Goal: Task Accomplishment & Management: Manage account settings

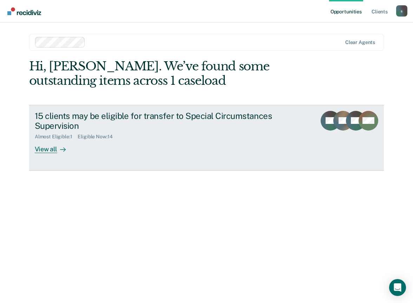
click at [105, 152] on div "15 clients may be eligible for transfer to Special Circumstances Supervision Al…" at bounding box center [167, 132] width 264 height 43
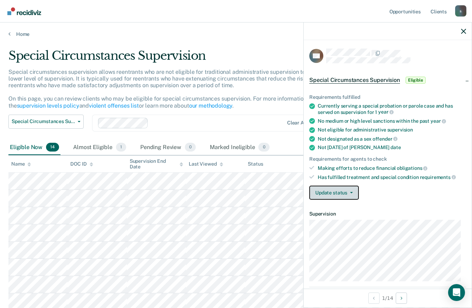
click at [347, 192] on span "button" at bounding box center [350, 192] width 6 height 1
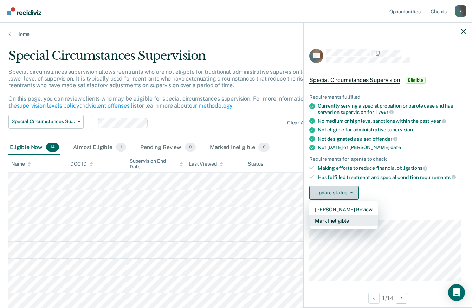
click at [358, 222] on button "Mark Ineligible" at bounding box center [343, 220] width 69 height 11
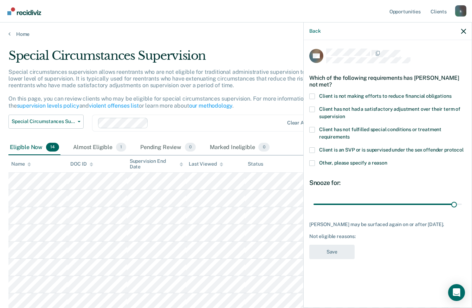
type input "180"
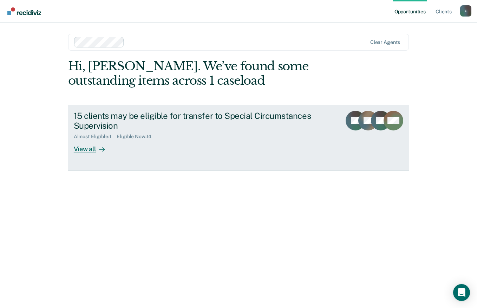
click at [83, 149] on div "View all" at bounding box center [93, 147] width 39 height 14
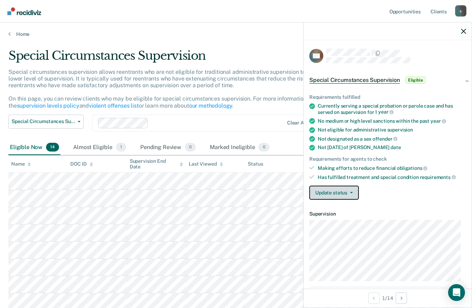
click at [341, 198] on button "Update status" at bounding box center [334, 193] width 50 height 14
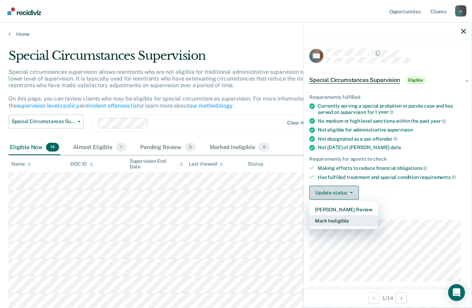
click at [351, 219] on button "Mark Ineligible" at bounding box center [343, 220] width 69 height 11
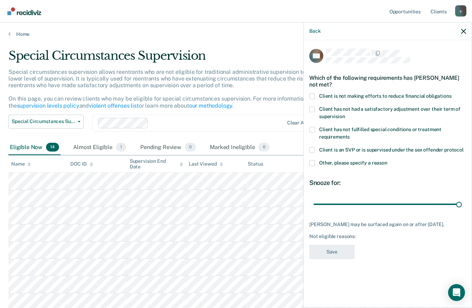
type input "180"
click at [355, 161] on span "Other, please specify a reason" at bounding box center [353, 163] width 68 height 6
click at [387, 160] on input "Other, please specify a reason" at bounding box center [387, 160] width 0 height 0
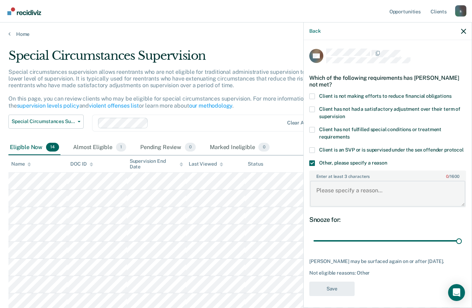
click at [380, 200] on textarea "Enter at least 3 characters 0 / 1600" at bounding box center [387, 194] width 155 height 26
type textarea "d"
type textarea "DOMESTIC VIOLENCE HISTORY"
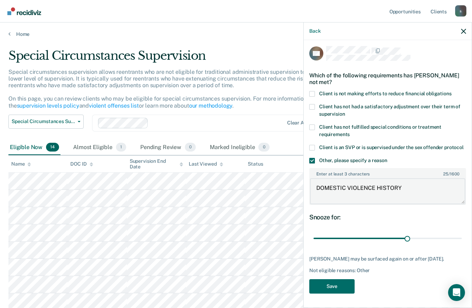
scroll to position [15, 0]
type input "179"
type textarea "DOMESTIC VIOLENCE HISTORY"
click at [340, 286] on button "Save" at bounding box center [331, 286] width 45 height 14
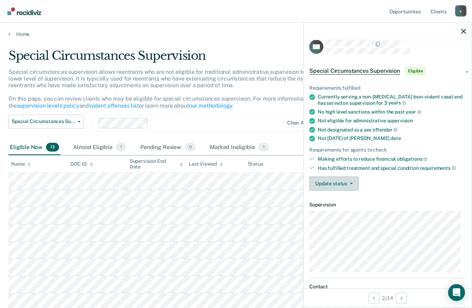
click at [345, 180] on button "Update status" at bounding box center [334, 183] width 50 height 14
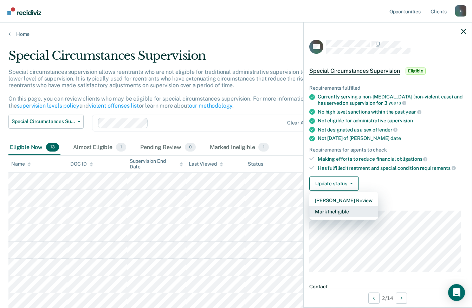
click at [350, 211] on button "Mark Ineligible" at bounding box center [343, 211] width 69 height 11
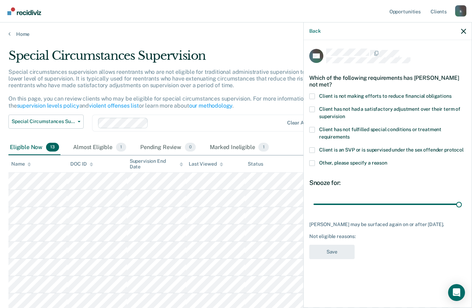
type input "180"
click at [358, 163] on span "Other, please specify a reason" at bounding box center [353, 163] width 68 height 6
click at [387, 160] on input "Other, please specify a reason" at bounding box center [387, 160] width 0 height 0
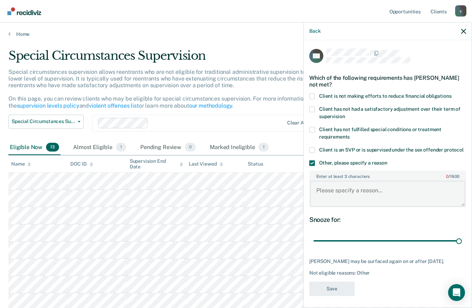
click at [396, 198] on textarea "Enter at least 3 characters 0 / 1600" at bounding box center [387, 194] width 155 height 26
paste textarea "DOMESTIC VIOLENCE HISTORY"
type textarea "DOMESTIC VIOLENCE HISTORY"
click at [343, 296] on button "Save" at bounding box center [331, 289] width 45 height 14
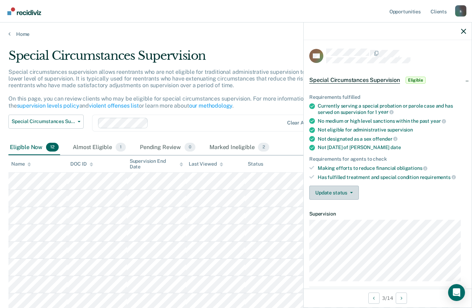
click at [350, 192] on icon "button" at bounding box center [351, 192] width 3 height 1
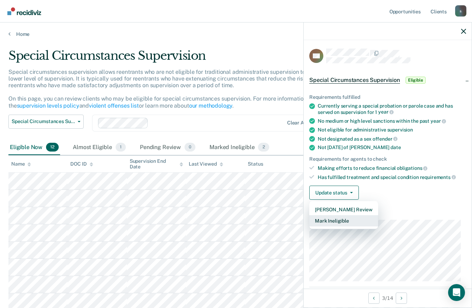
click at [355, 224] on button "Mark Ineligible" at bounding box center [343, 220] width 69 height 11
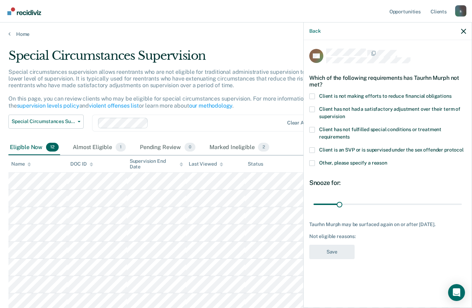
click at [413, 58] on div at bounding box center [396, 56] width 140 height 15
click at [411, 97] on span "Client is not making efforts to reduce financial obligations" at bounding box center [385, 96] width 133 height 6
click at [413, 93] on input "Client is not making efforts to reduce financial obligations" at bounding box center [452, 93] width 0 height 0
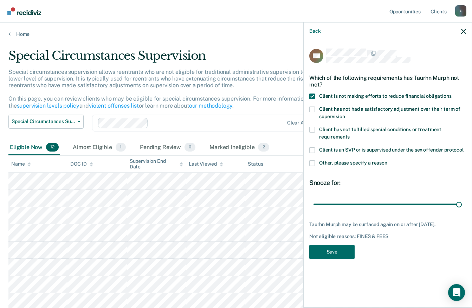
type input "180"
click at [331, 256] on button "Save" at bounding box center [331, 252] width 45 height 14
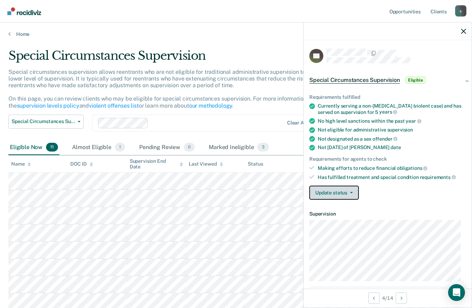
click at [343, 193] on button "Update status" at bounding box center [334, 193] width 50 height 14
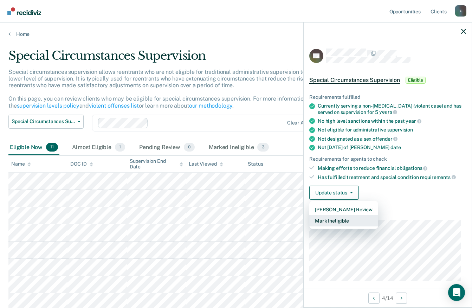
click at [354, 216] on button "Mark Ineligible" at bounding box center [343, 220] width 69 height 11
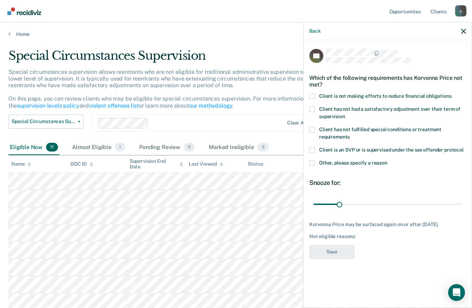
click at [367, 134] on label "Client has not fulfilled special conditions or treatment requirements" at bounding box center [387, 134] width 157 height 15
click at [350, 134] on input "Client has not fulfilled special conditions or treatment requirements" at bounding box center [350, 134] width 0 height 0
click at [413, 96] on span "Client is not making efforts to reduce financial obligations" at bounding box center [385, 96] width 133 height 6
click at [413, 93] on input "Client is not making efforts to reduce financial obligations" at bounding box center [452, 93] width 0 height 0
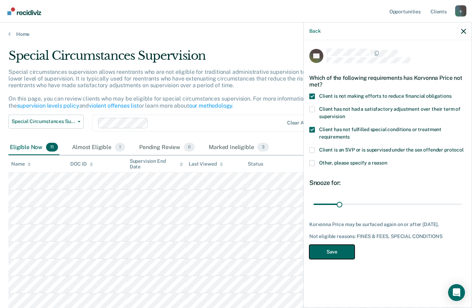
click at [341, 254] on button "Save" at bounding box center [331, 252] width 45 height 14
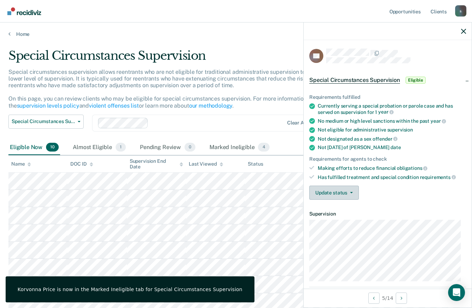
click at [350, 192] on icon "button" at bounding box center [351, 192] width 3 height 1
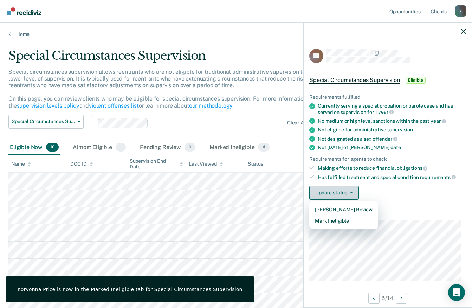
click at [351, 222] on button "Mark Ineligible" at bounding box center [343, 220] width 69 height 11
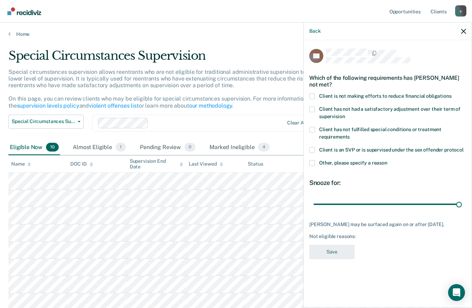
type input "180"
click at [399, 95] on span "Client is not making efforts to reduce financial obligations" at bounding box center [385, 96] width 133 height 6
click at [413, 93] on input "Client is not making efforts to reduce financial obligations" at bounding box center [452, 93] width 0 height 0
click at [335, 252] on button "Save" at bounding box center [331, 252] width 45 height 14
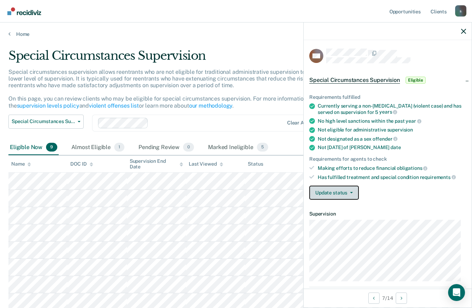
click at [344, 192] on button "Update status" at bounding box center [334, 193] width 50 height 14
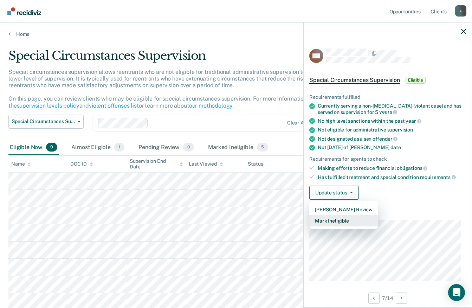
click at [356, 221] on button "Mark Ineligible" at bounding box center [343, 220] width 69 height 11
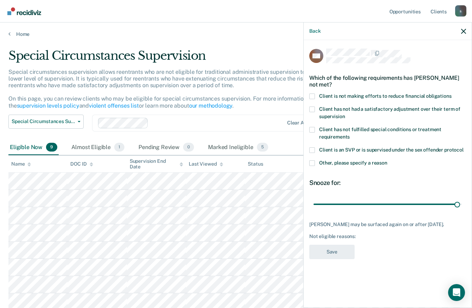
type input "180"
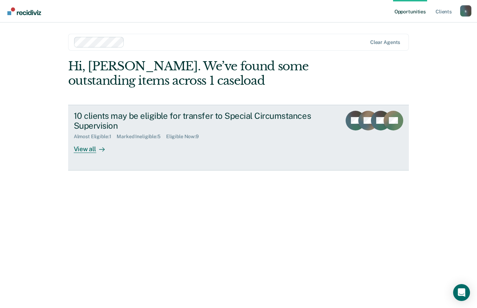
click at [227, 137] on div "Almost Eligible : 1 Marked Ineligible : 5 Eligible Now : 9" at bounding box center [197, 135] width 247 height 9
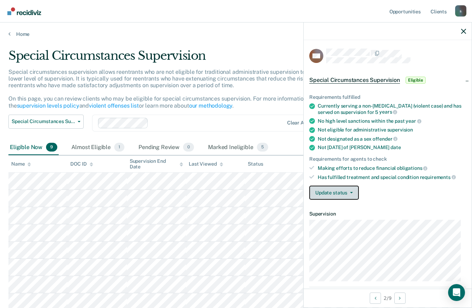
click at [341, 192] on button "Update status" at bounding box center [334, 193] width 50 height 14
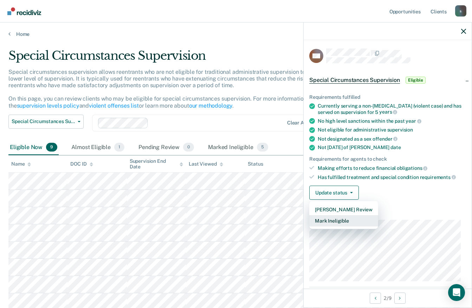
click at [342, 220] on button "Mark Ineligible" at bounding box center [343, 220] width 69 height 11
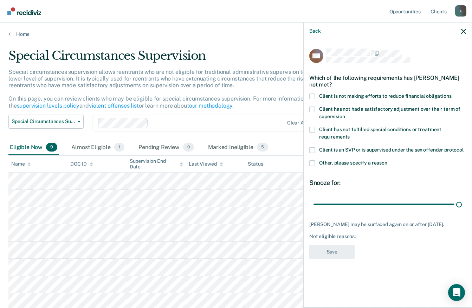
type input "180"
click at [409, 98] on label "Client is not making efforts to reduce financial obligations" at bounding box center [387, 96] width 157 height 7
click at [413, 93] on input "Client is not making efforts to reduce financial obligations" at bounding box center [452, 93] width 0 height 0
click at [407, 113] on label "Client has not had a satisfactory adjustment over their term of supervision" at bounding box center [387, 113] width 157 height 15
click at [345, 114] on input "Client has not had a satisfactory adjustment over their term of supervision" at bounding box center [345, 114] width 0 height 0
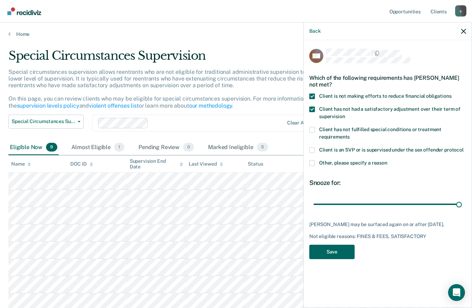
click at [343, 254] on button "Save" at bounding box center [331, 252] width 45 height 14
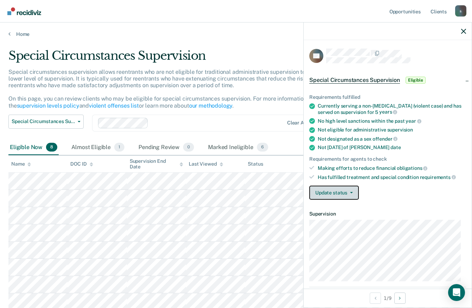
click at [350, 196] on button "Update status" at bounding box center [334, 193] width 50 height 14
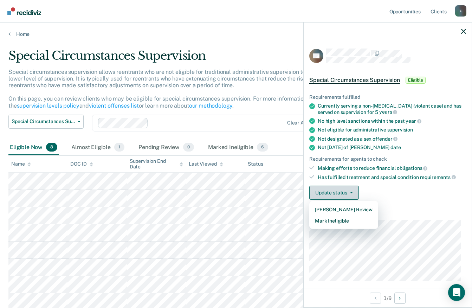
click at [357, 222] on button "Mark Ineligible" at bounding box center [343, 220] width 69 height 11
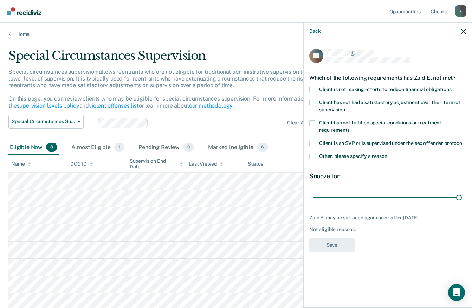
type input "180"
click at [402, 91] on span "Client is not making efforts to reduce financial obligations" at bounding box center [385, 89] width 133 height 6
click at [413, 87] on input "Client is not making efforts to reduce financial obligations" at bounding box center [452, 87] width 0 height 0
click at [342, 248] on button "Save" at bounding box center [331, 245] width 45 height 14
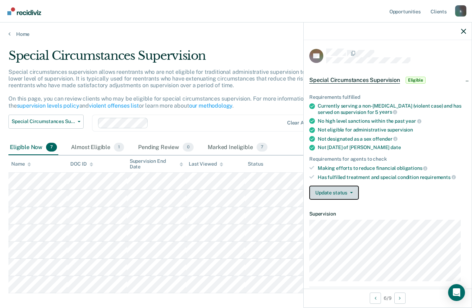
click at [345, 194] on button "Update status" at bounding box center [334, 193] width 50 height 14
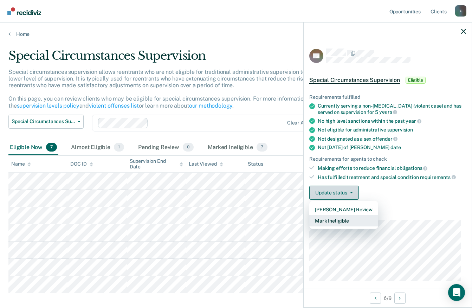
click at [348, 219] on button "Mark Ineligible" at bounding box center [343, 220] width 69 height 11
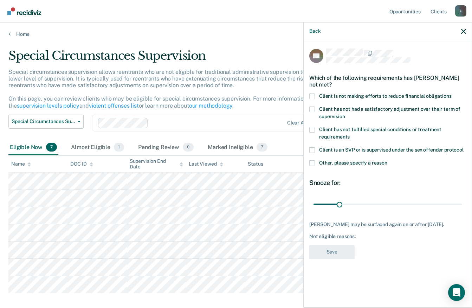
click at [374, 98] on span "Client is not making efforts to reduce financial obligations" at bounding box center [385, 96] width 133 height 6
click at [413, 93] on input "Client is not making efforts to reduce financial obligations" at bounding box center [452, 93] width 0 height 0
click at [413, 209] on input "range" at bounding box center [388, 204] width 148 height 12
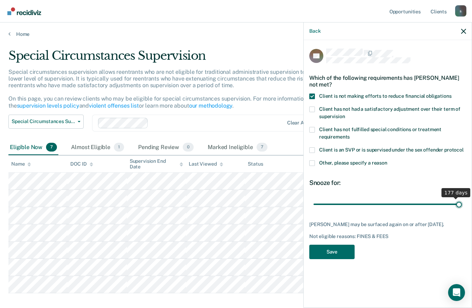
type input "180"
click at [338, 253] on button "Save" at bounding box center [331, 252] width 45 height 14
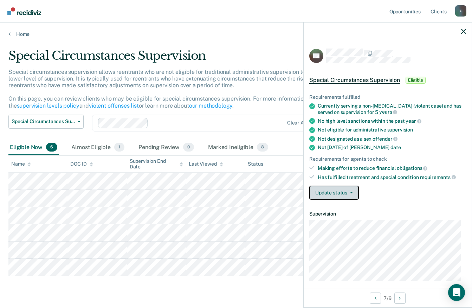
click at [345, 193] on button "Update status" at bounding box center [334, 193] width 50 height 14
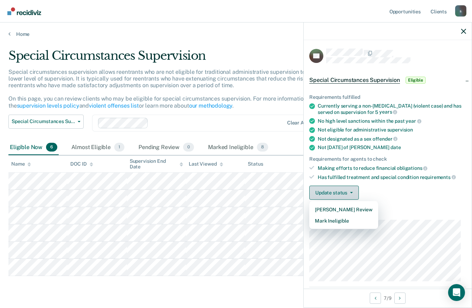
click at [351, 220] on button "Mark Ineligible" at bounding box center [343, 220] width 69 height 11
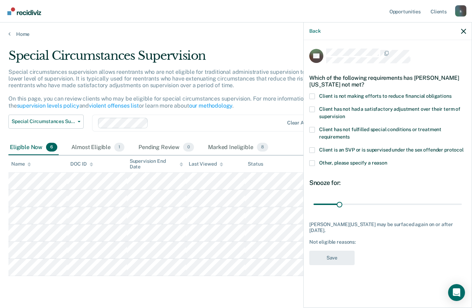
click at [385, 95] on span "Client is not making efforts to reduce financial obligations" at bounding box center [385, 96] width 133 height 6
click at [413, 93] on input "Client is not making efforts to reduce financial obligations" at bounding box center [452, 93] width 0 height 0
type input "180"
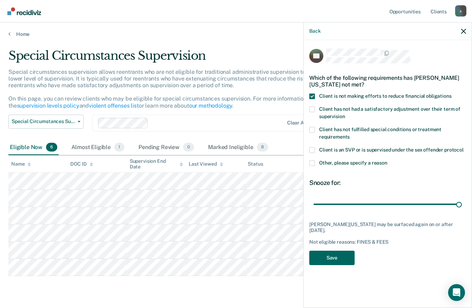
click at [347, 252] on button "Save" at bounding box center [331, 258] width 45 height 14
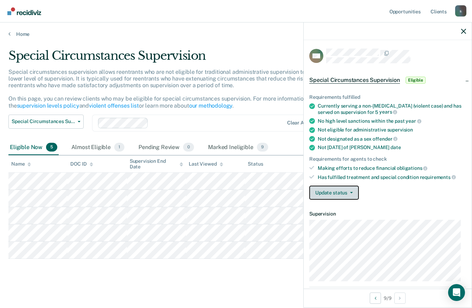
click at [347, 194] on button "Update status" at bounding box center [334, 193] width 50 height 14
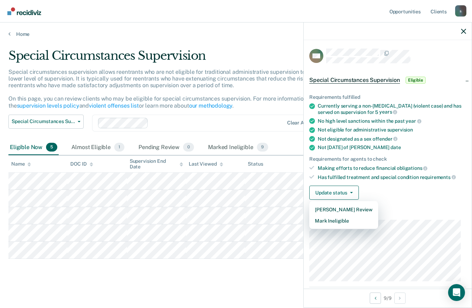
click at [398, 214] on dt "Supervision" at bounding box center [387, 214] width 157 height 6
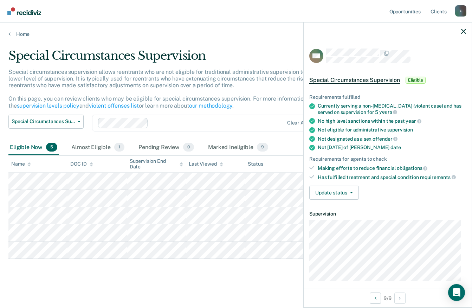
click at [279, 282] on main "Special Circumstances Supervision Special circumstances supervision allows reen…" at bounding box center [236, 172] width 472 height 270
click at [349, 196] on button "Update status" at bounding box center [334, 193] width 50 height 14
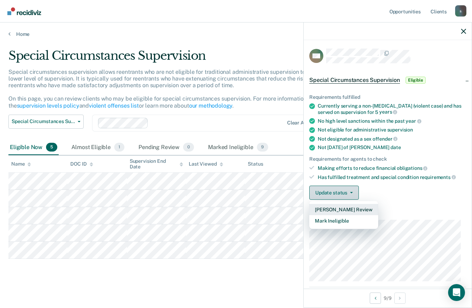
click at [360, 208] on button "[PERSON_NAME] Review" at bounding box center [343, 209] width 69 height 11
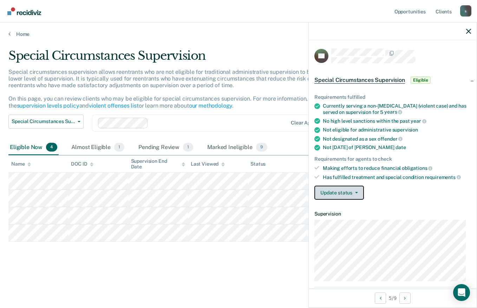
click at [355, 192] on icon "button" at bounding box center [356, 192] width 3 height 1
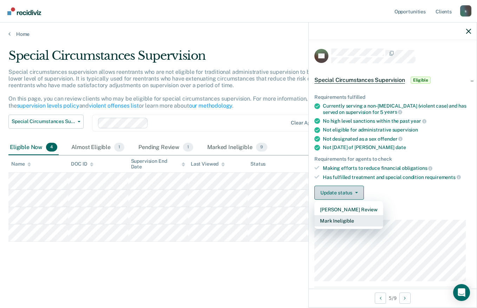
click at [358, 224] on button "Mark Ineligible" at bounding box center [349, 220] width 69 height 11
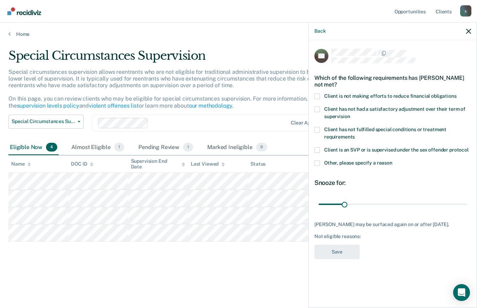
click at [385, 95] on span "Client is not making efforts to reduce financial obligations" at bounding box center [390, 96] width 133 height 6
click at [413, 93] on input "Client is not making efforts to reduce financial obligations" at bounding box center [457, 93] width 0 height 0
click at [365, 162] on span "Other, please specify a reason" at bounding box center [358, 163] width 68 height 6
click at [393, 160] on input "Other, please specify a reason" at bounding box center [393, 160] width 0 height 0
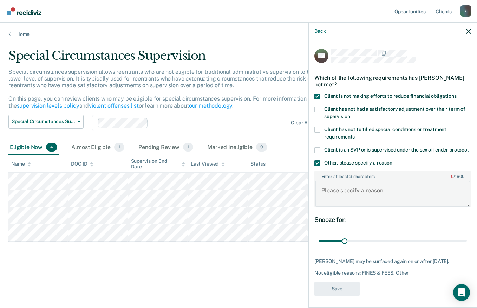
click at [375, 207] on textarea "Enter at least 3 characters 0 / 1600" at bounding box center [392, 194] width 155 height 26
paste textarea "DOMESTIC VIOLENCE HISTORY"
type textarea "DOMESTIC VIOLENCE HISTORY"
type input "180"
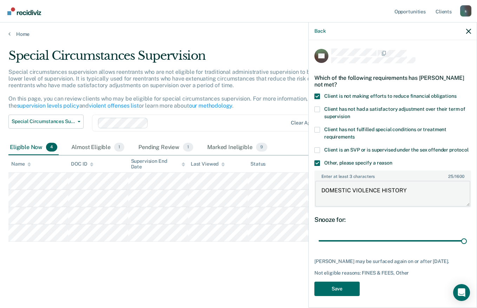
type textarea "DOMESTIC VIOLENCE HISTORY"
click at [353, 296] on button "Save" at bounding box center [337, 289] width 45 height 14
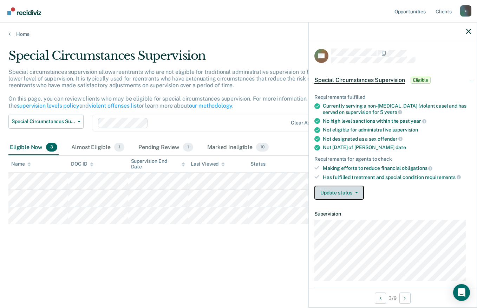
click at [343, 192] on button "Update status" at bounding box center [340, 193] width 50 height 14
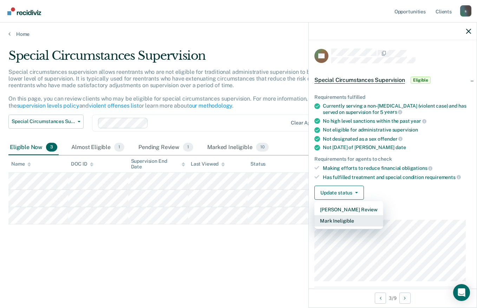
click at [360, 221] on button "Mark Ineligible" at bounding box center [349, 220] width 69 height 11
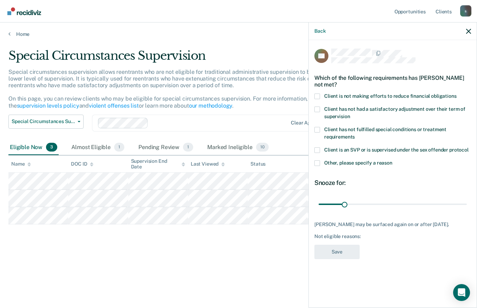
click at [373, 95] on span "Client is not making efforts to reduce financial obligations" at bounding box center [390, 96] width 133 height 6
click at [413, 93] on input "Client is not making efforts to reduce financial obligations" at bounding box center [457, 93] width 0 height 0
type input "179"
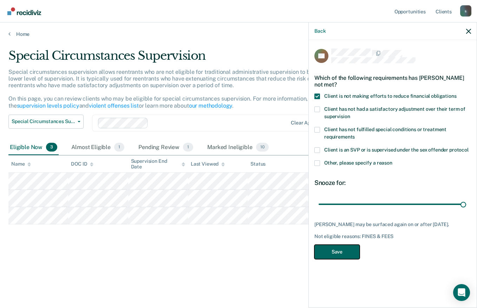
click at [342, 252] on button "Save" at bounding box center [337, 252] width 45 height 14
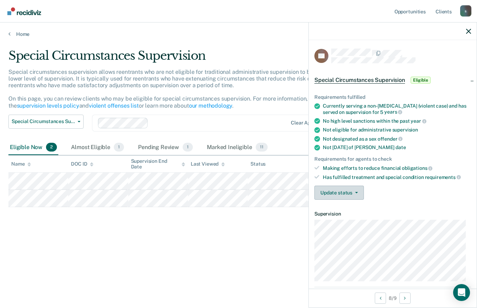
click at [350, 192] on button "Update status" at bounding box center [340, 193] width 50 height 14
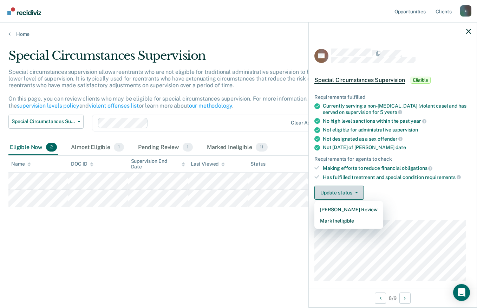
click at [354, 224] on button "Mark Ineligible" at bounding box center [349, 220] width 69 height 11
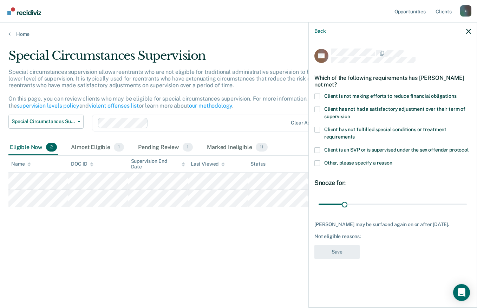
click at [388, 93] on span "Client is not making efforts to reduce financial obligations" at bounding box center [390, 96] width 133 height 6
click at [413, 93] on input "Client is not making efforts to reduce financial obligations" at bounding box center [457, 93] width 0 height 0
type input "180"
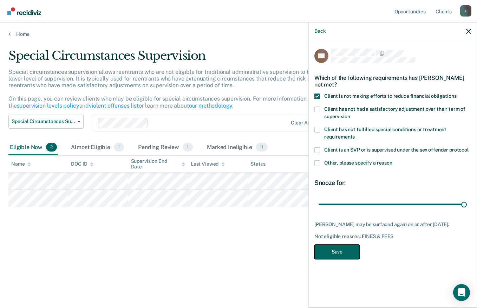
click at [346, 254] on button "Save" at bounding box center [337, 252] width 45 height 14
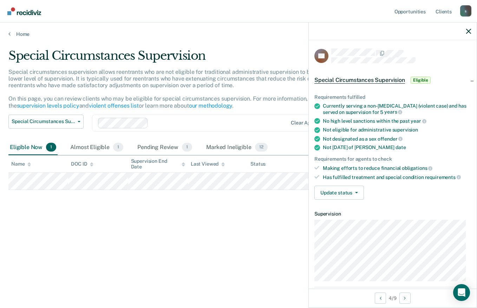
click at [353, 192] on span "button" at bounding box center [356, 192] width 6 height 1
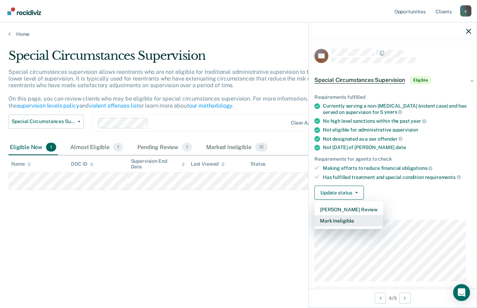
click at [366, 220] on button "Mark Ineligible" at bounding box center [349, 220] width 69 height 11
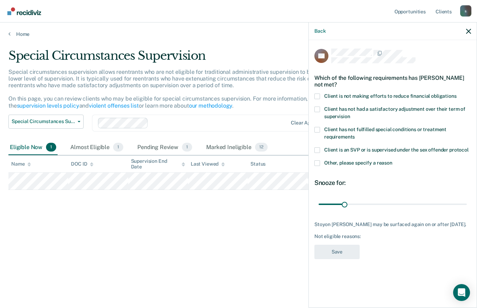
click at [401, 95] on span "Client is not making efforts to reduce financial obligations" at bounding box center [390, 96] width 133 height 6
click at [413, 93] on input "Client is not making efforts to reduce financial obligations" at bounding box center [457, 93] width 0 height 0
type input "180"
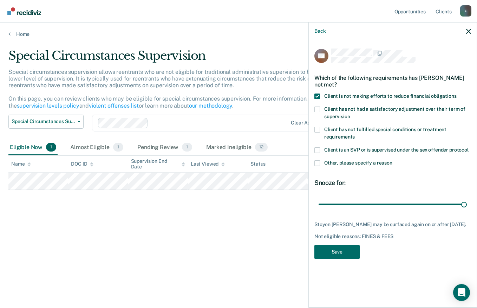
click at [345, 258] on button "Save" at bounding box center [337, 252] width 45 height 14
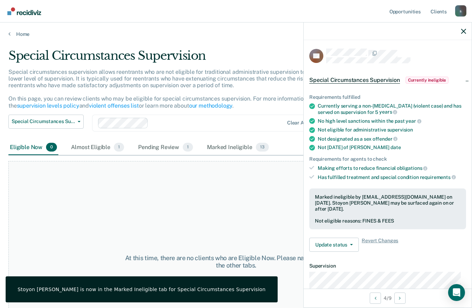
click at [228, 197] on div "At this time, there are no clients who are Eligible Now. Please navigate to one…" at bounding box center [235, 261] width 455 height 201
click at [100, 140] on div "Almost Eligible 1" at bounding box center [98, 147] width 56 height 15
